Goal: Task Accomplishment & Management: Use online tool/utility

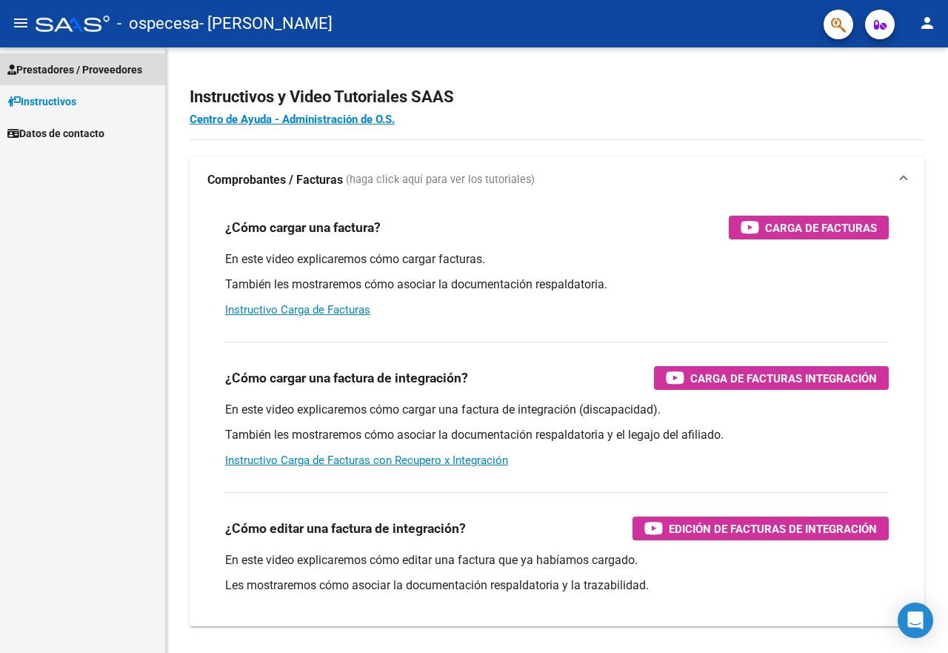
click at [67, 68] on span "Prestadores / Proveedores" at bounding box center [74, 69] width 135 height 16
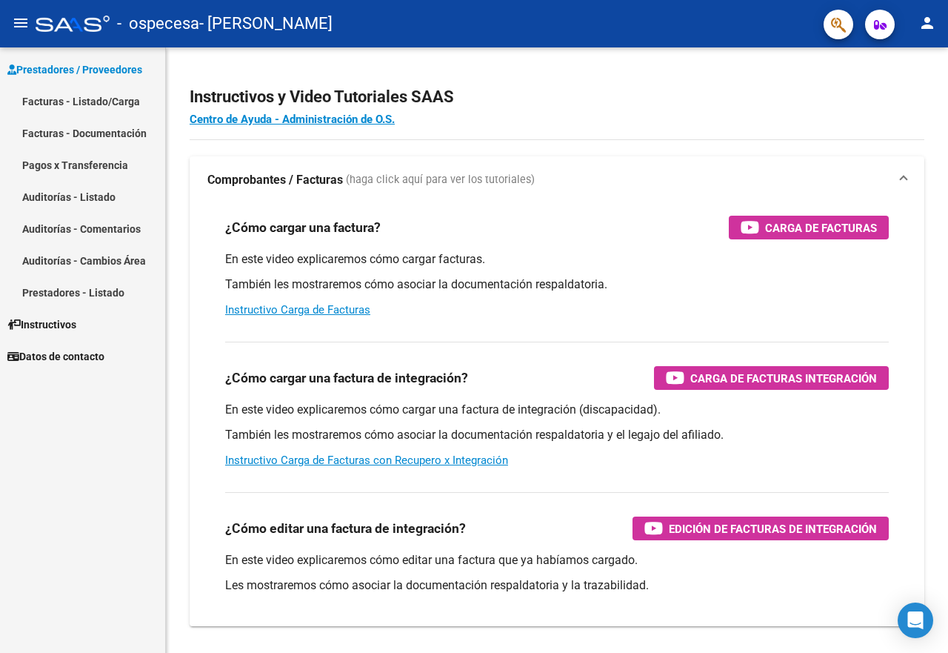
click at [47, 59] on link "Prestadores / Proveedores" at bounding box center [82, 69] width 165 height 32
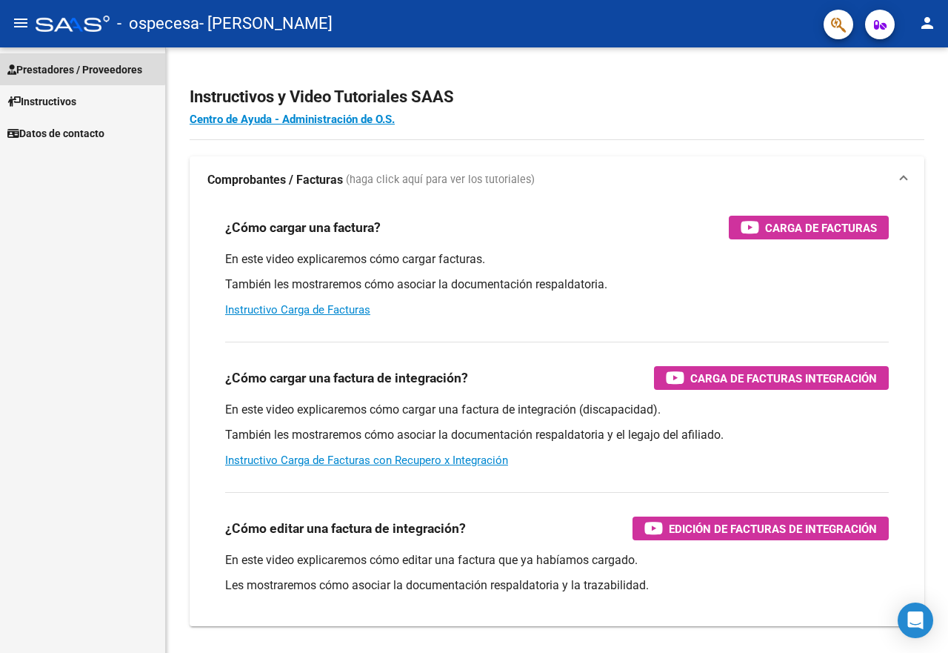
click at [59, 67] on span "Prestadores / Proveedores" at bounding box center [74, 69] width 135 height 16
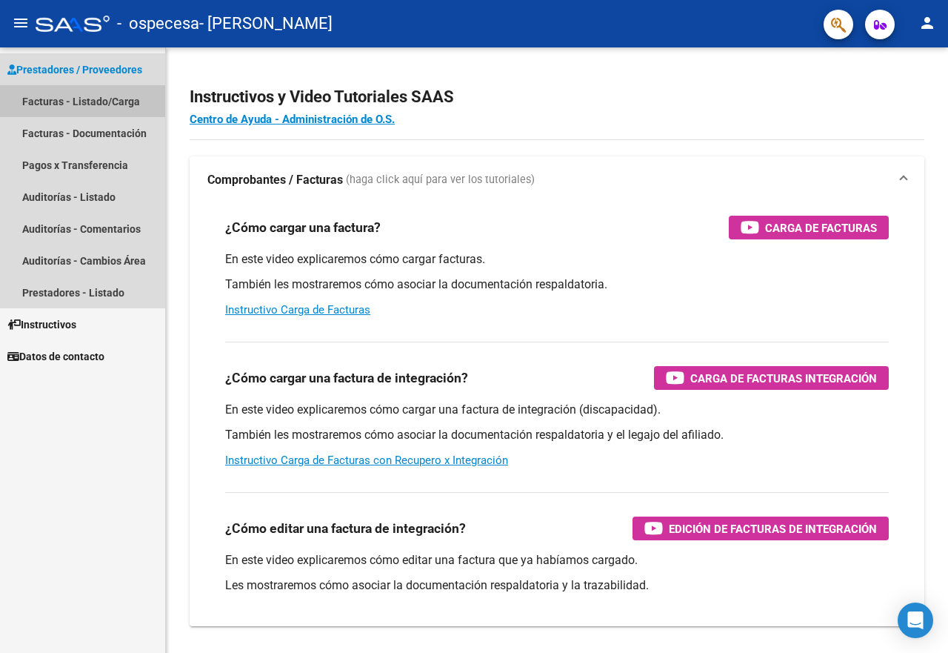
click at [69, 104] on link "Facturas - Listado/Carga" at bounding box center [82, 101] width 165 height 32
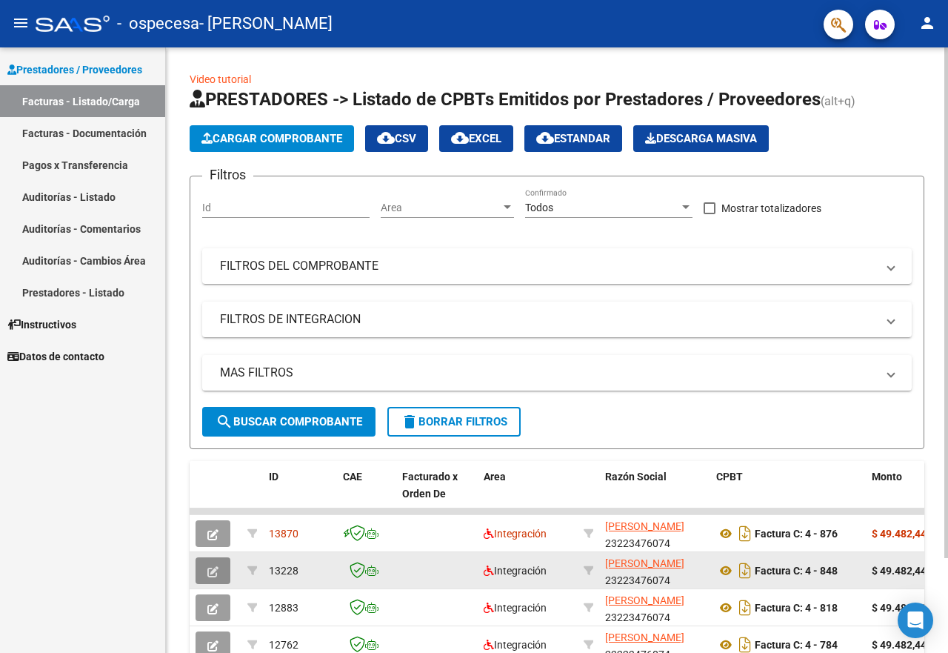
click at [210, 574] on icon "button" at bounding box center [212, 571] width 11 height 11
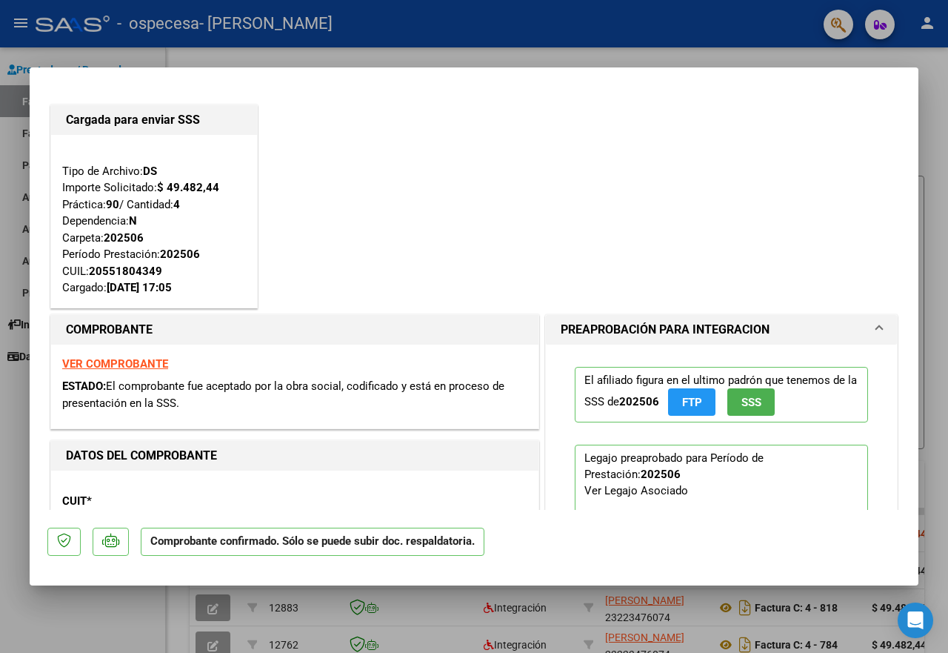
click at [10, 414] on div at bounding box center [474, 326] width 948 height 653
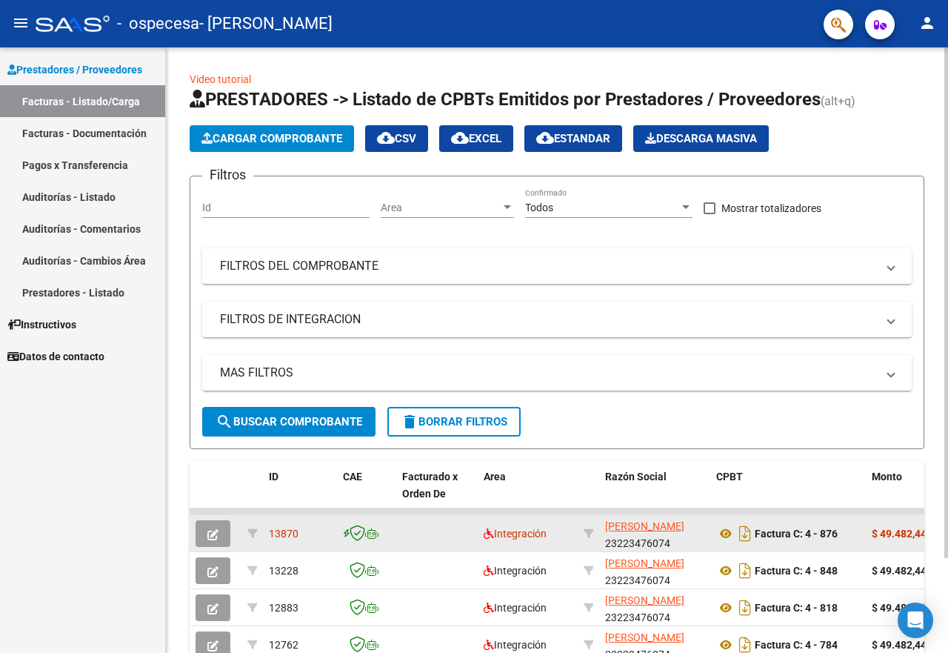
click at [218, 531] on icon "button" at bounding box center [212, 534] width 11 height 11
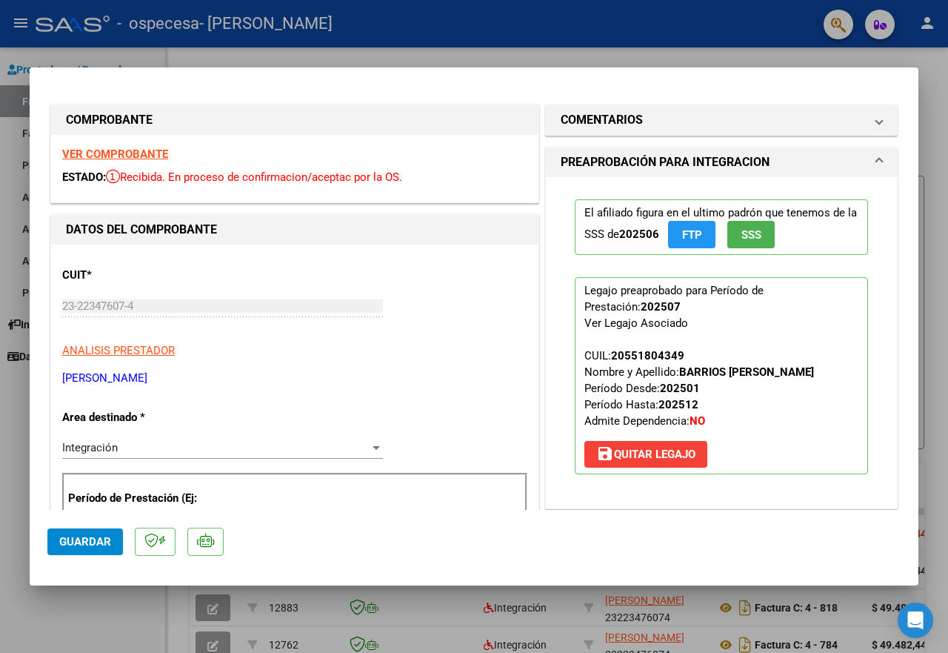
click at [400, 57] on div at bounding box center [474, 326] width 948 height 653
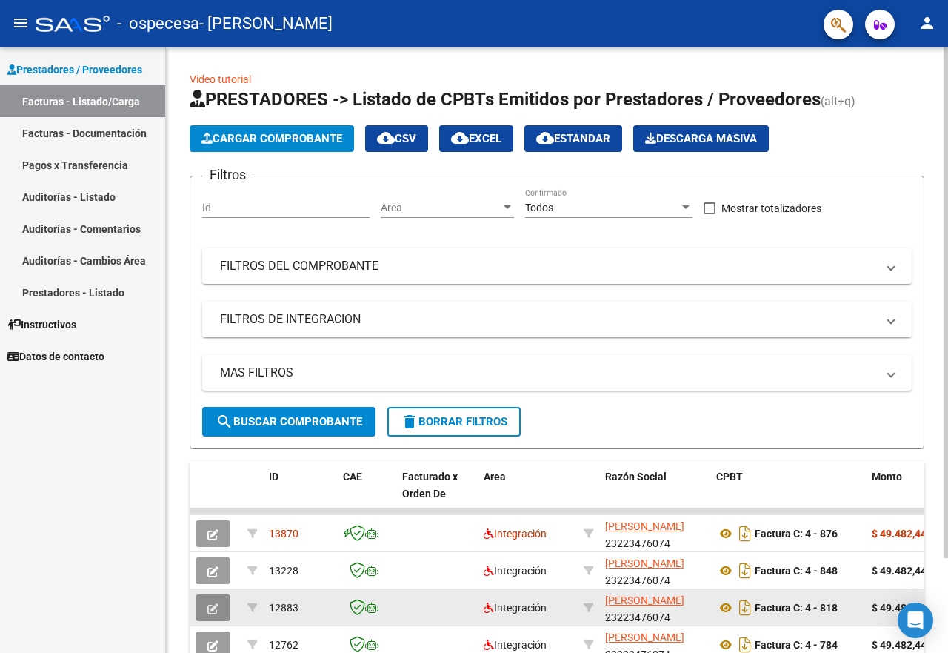
click at [213, 602] on span "button" at bounding box center [212, 607] width 11 height 13
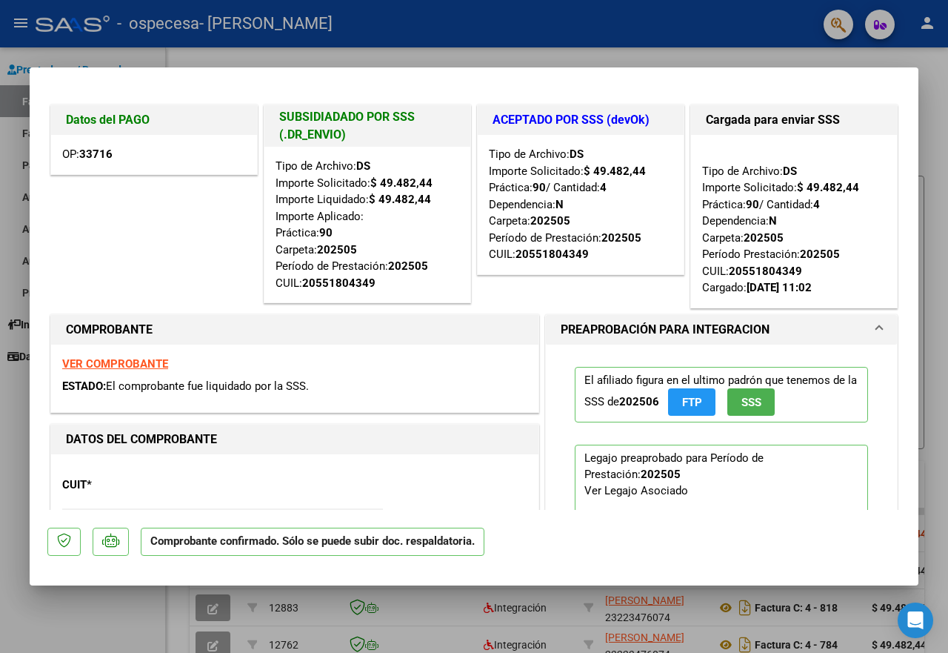
click at [182, 51] on div at bounding box center [474, 326] width 948 height 653
